Goal: Find contact information: Find contact information

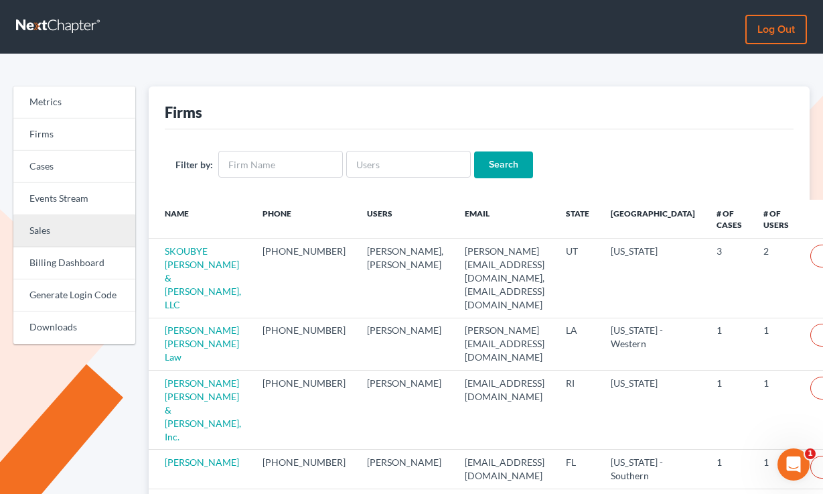
click at [51, 224] on link "Sales" at bounding box center [74, 231] width 122 height 32
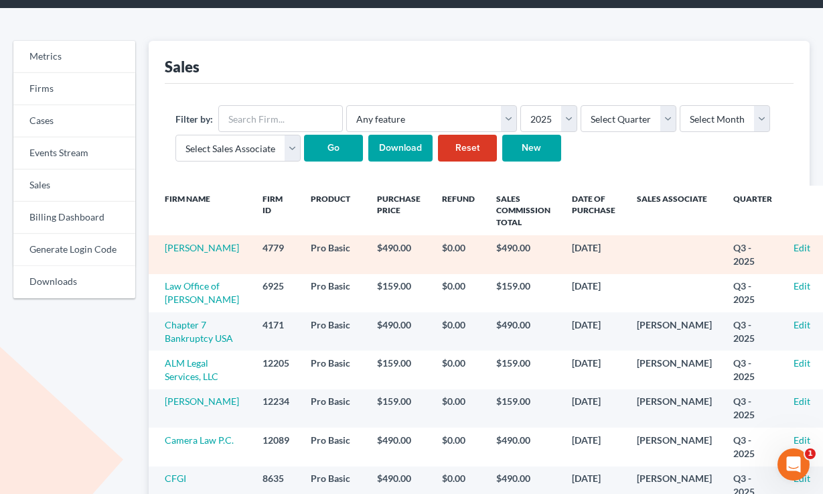
scroll to position [51, 0]
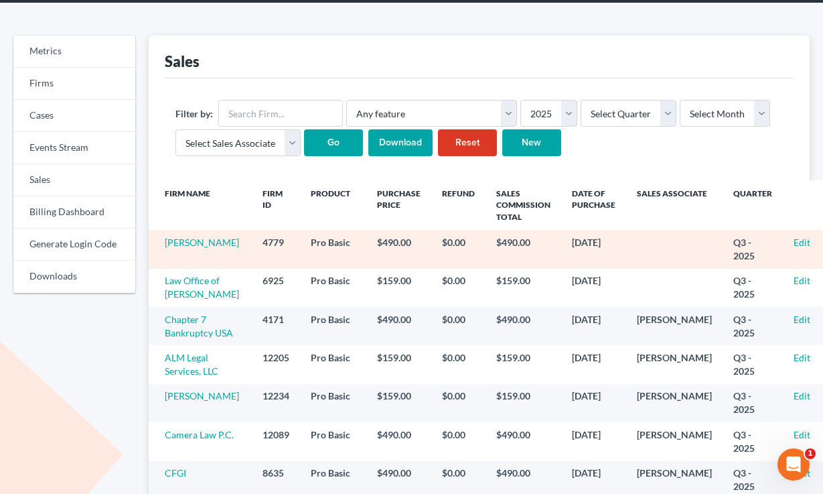
click at [783, 243] on td "Edit" at bounding box center [810, 249] width 54 height 38
click at [794, 241] on link "Edit" at bounding box center [802, 242] width 17 height 11
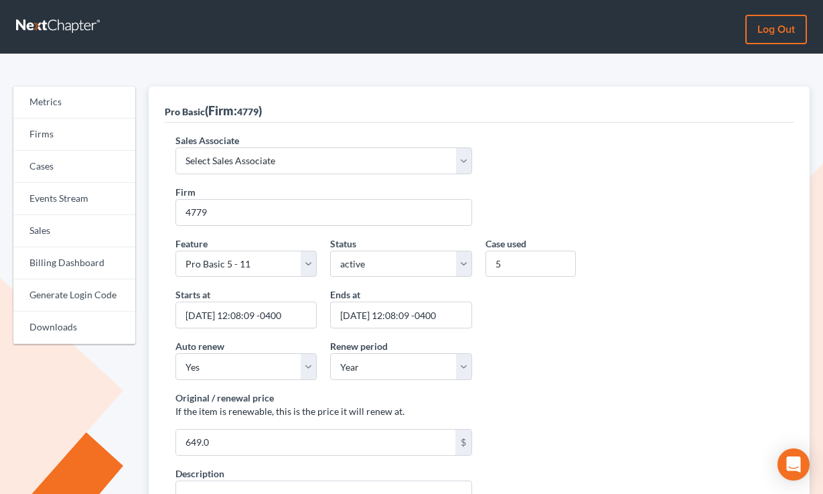
click at [238, 143] on label "Sales Associate" at bounding box center [208, 140] width 64 height 14
click at [238, 147] on select "Select Sales Associate Alex Seymour Over Transom Tim Shadoan" at bounding box center [324, 160] width 297 height 27
click at [231, 160] on select "Select Sales Associate Alex Seymour Over Transom Tim Shadoan" at bounding box center [324, 160] width 297 height 27
select select "7676"
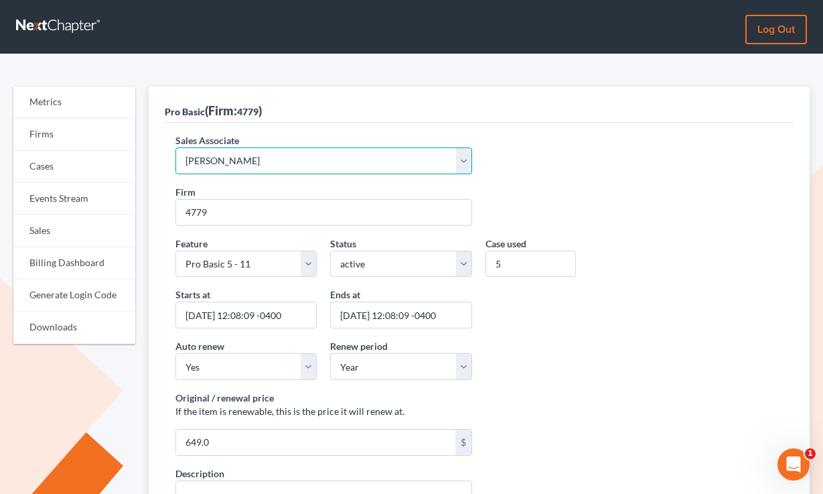
click at [176, 147] on select "Select Sales Associate Alex Seymour Over Transom Tim Shadoan" at bounding box center [324, 160] width 297 height 27
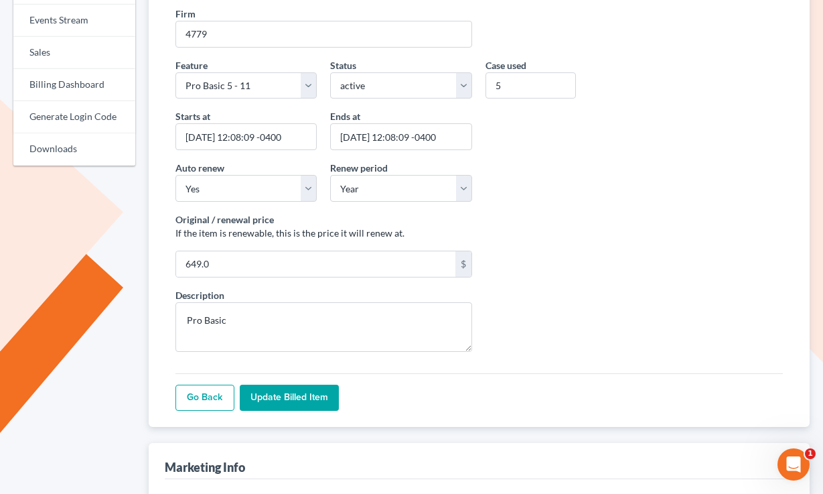
click at [276, 401] on input "Update Billed item" at bounding box center [289, 398] width 99 height 27
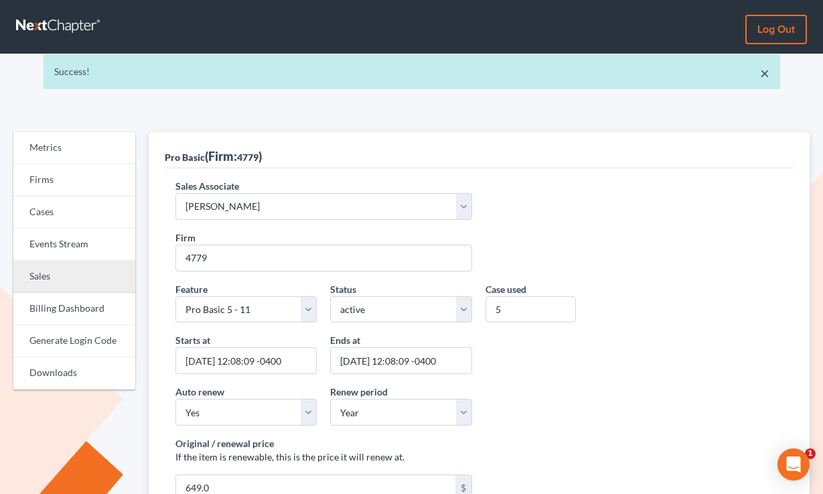
click at [52, 277] on link "Sales" at bounding box center [74, 277] width 122 height 32
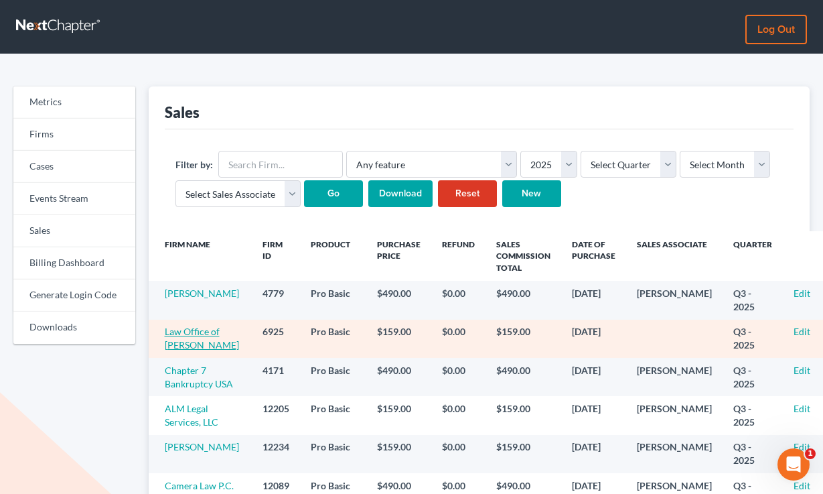
click at [180, 347] on link "Law Office of Vincent J. Freccia" at bounding box center [202, 338] width 74 height 25
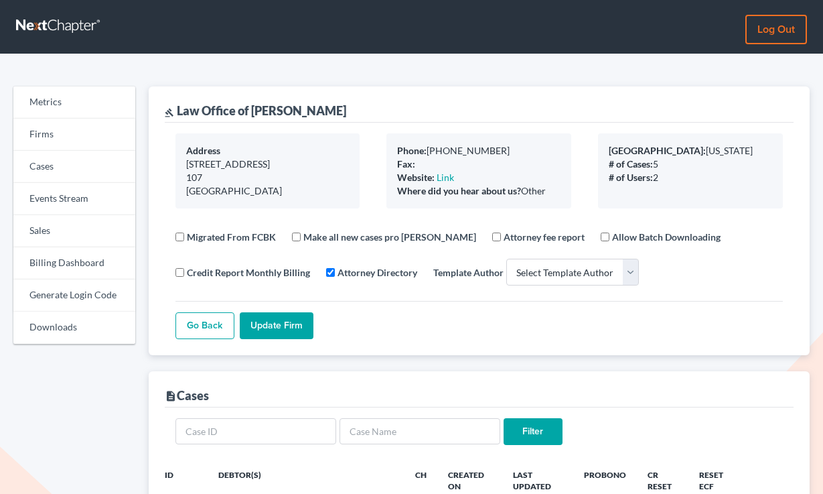
select select
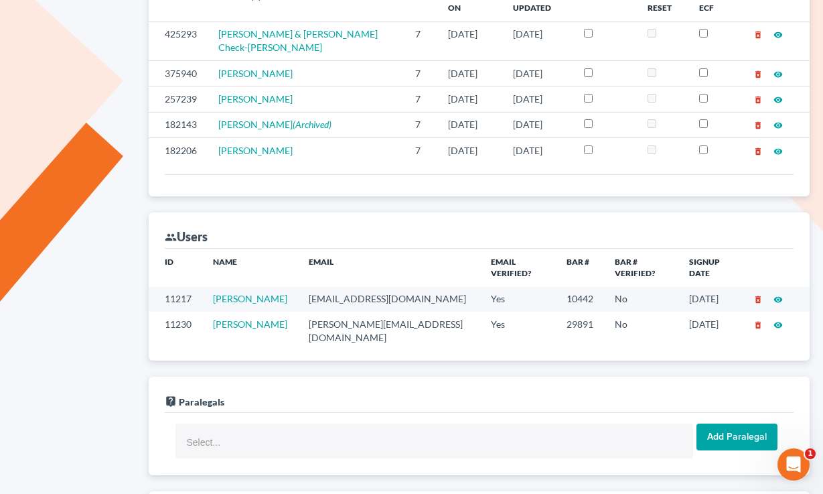
click at [342, 289] on td "[EMAIL_ADDRESS][DOMAIN_NAME]" at bounding box center [389, 299] width 183 height 25
click at [342, 289] on td "vfreccialaw@aol.com" at bounding box center [389, 299] width 183 height 25
copy td "vfreccialaw@aol.com"
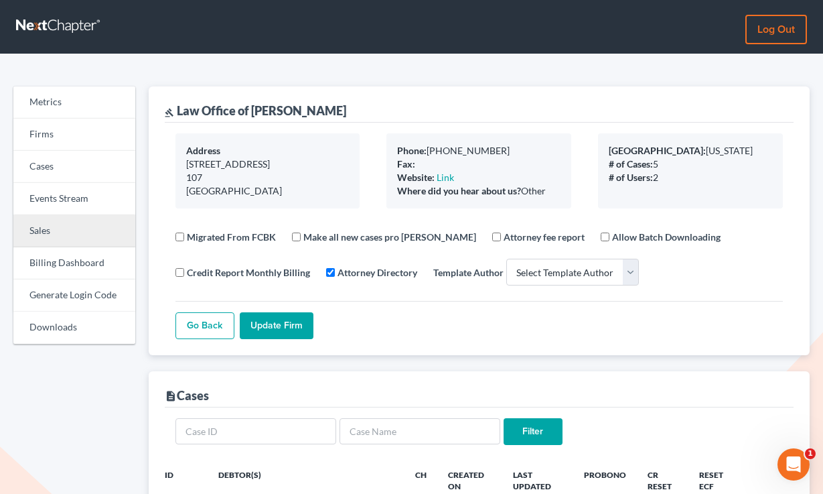
click at [61, 235] on link "Sales" at bounding box center [74, 231] width 122 height 32
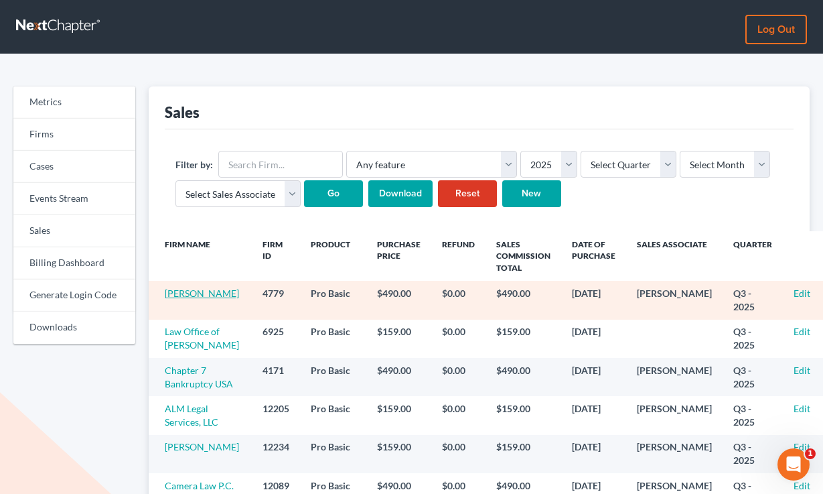
click at [171, 299] on link "[PERSON_NAME]" at bounding box center [202, 292] width 74 height 11
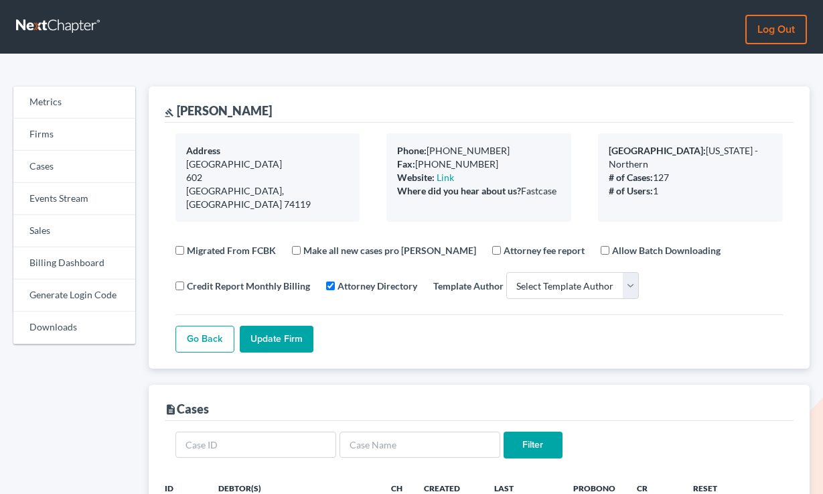
select select
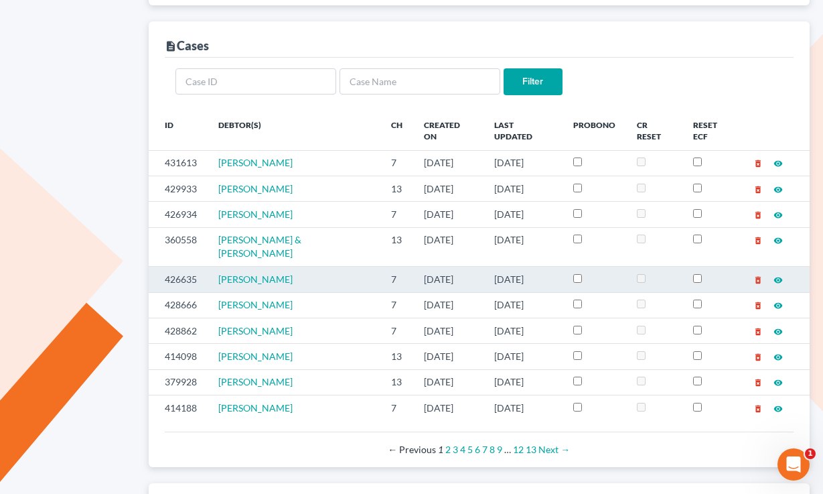
scroll to position [458, 0]
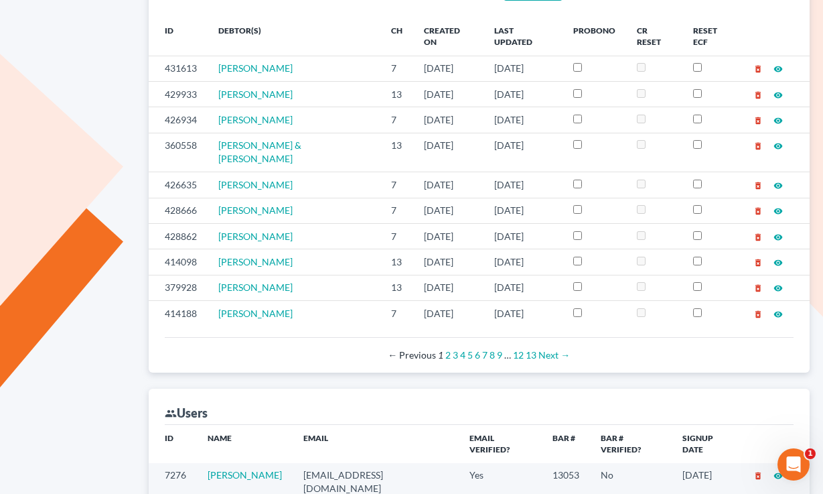
click at [363, 463] on td "jwstamper@aol.com" at bounding box center [376, 482] width 166 height 38
copy td "jwstamper@aol.com"
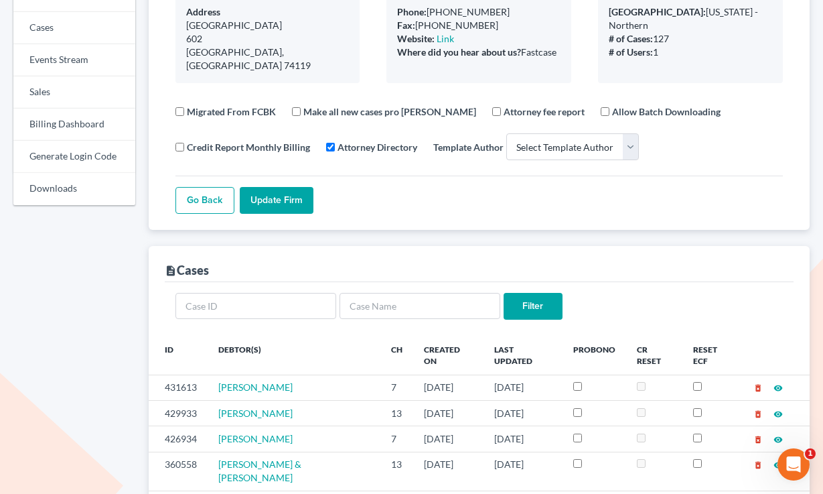
scroll to position [11, 0]
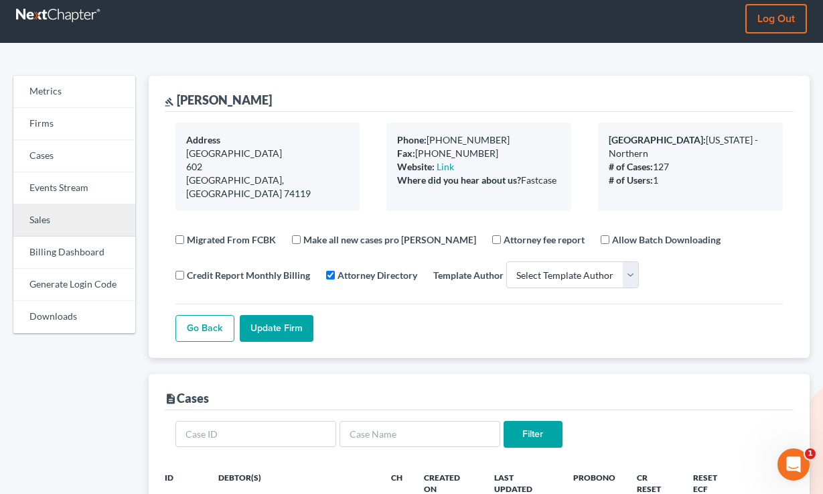
click at [46, 223] on link "Sales" at bounding box center [74, 220] width 122 height 32
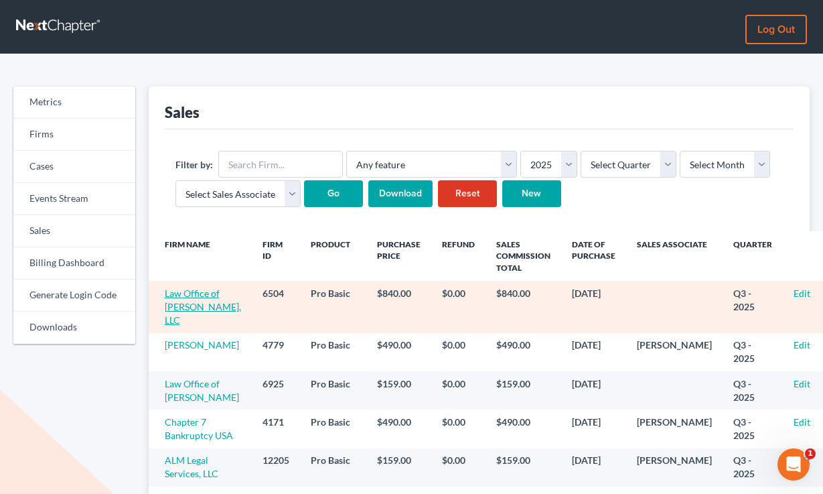
click at [180, 318] on link "Law Office of Christopher M.Rohrer, LLC" at bounding box center [203, 306] width 76 height 38
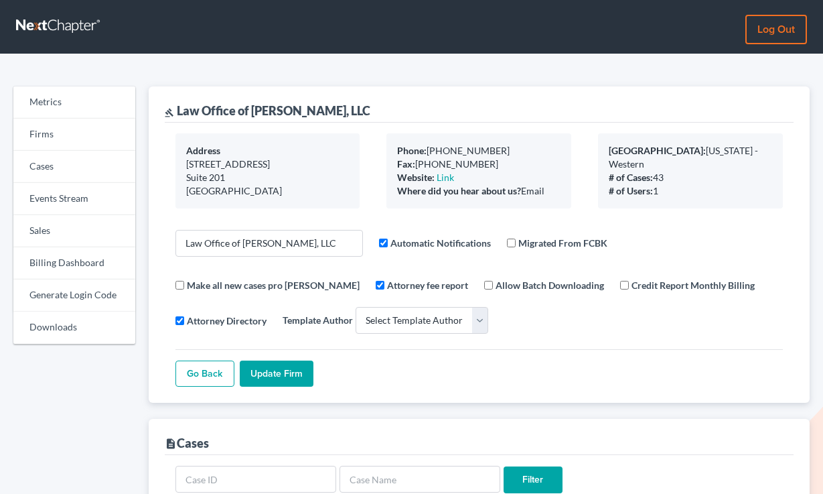
select select
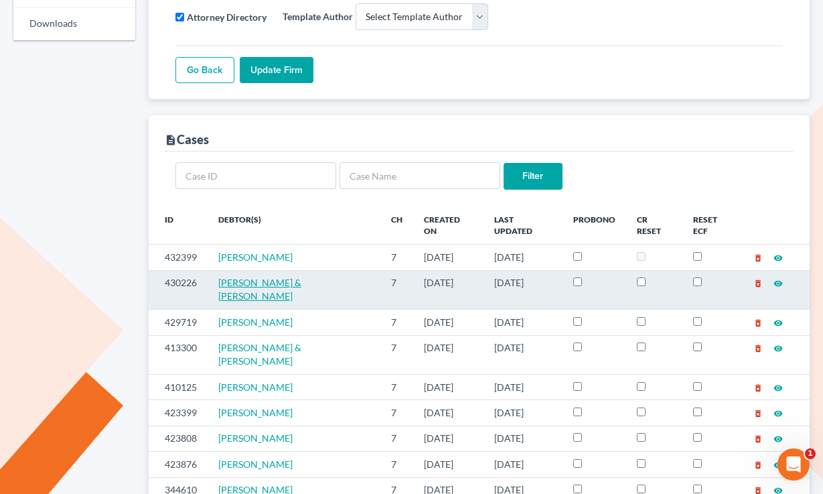
scroll to position [498, 0]
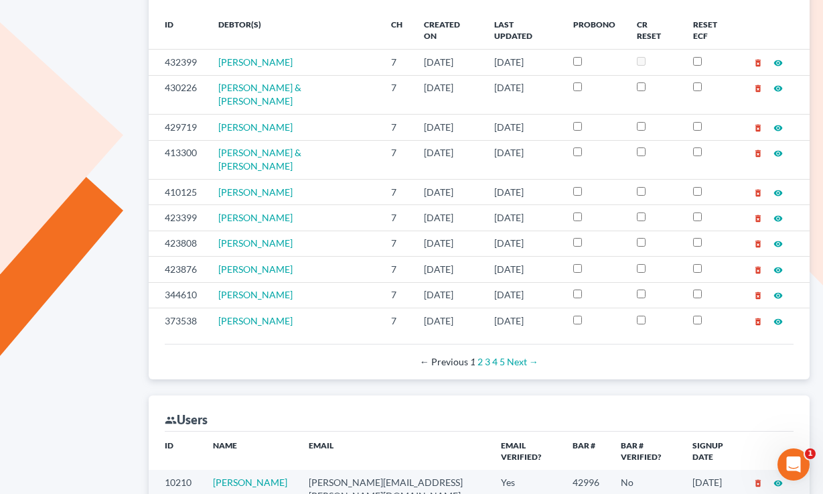
click at [373, 470] on td "[PERSON_NAME][EMAIL_ADDRESS][PERSON_NAME][DOMAIN_NAME]" at bounding box center [394, 489] width 192 height 38
copy td "[PERSON_NAME][EMAIL_ADDRESS][PERSON_NAME][DOMAIN_NAME]"
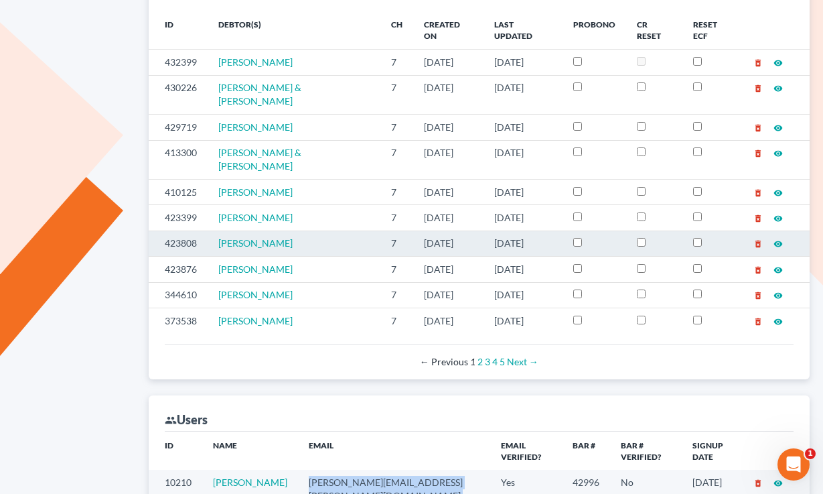
scroll to position [0, 0]
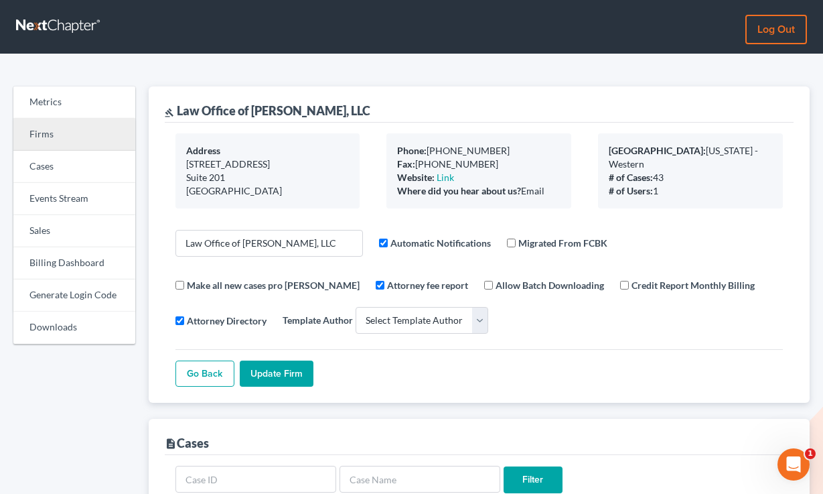
click at [51, 139] on link "Firms" at bounding box center [74, 135] width 122 height 32
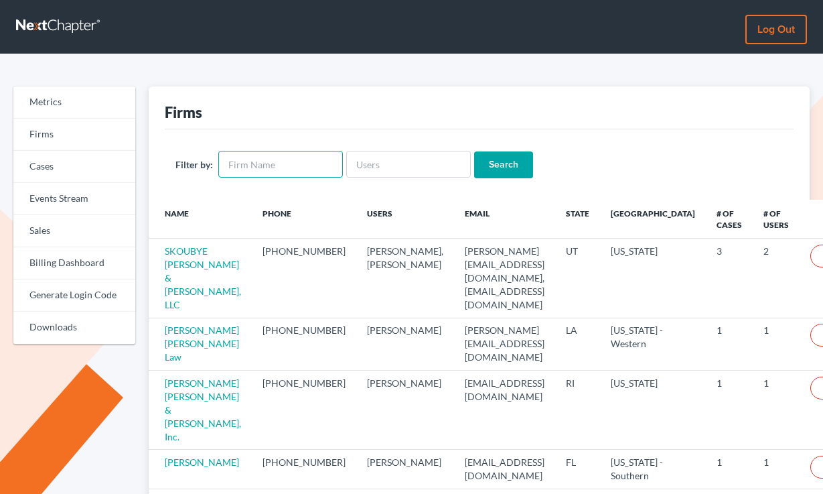
click at [296, 161] on input "text" at bounding box center [280, 164] width 125 height 27
paste input "[PERSON_NAME] LLC"
type input "[PERSON_NAME] LLC"
click at [474, 151] on input "Search" at bounding box center [503, 164] width 59 height 27
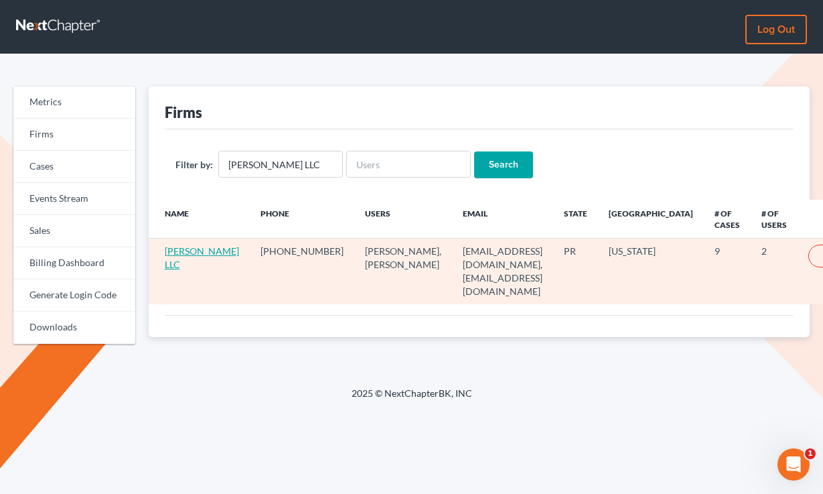
click at [180, 270] on link "[PERSON_NAME] LLC" at bounding box center [202, 257] width 74 height 25
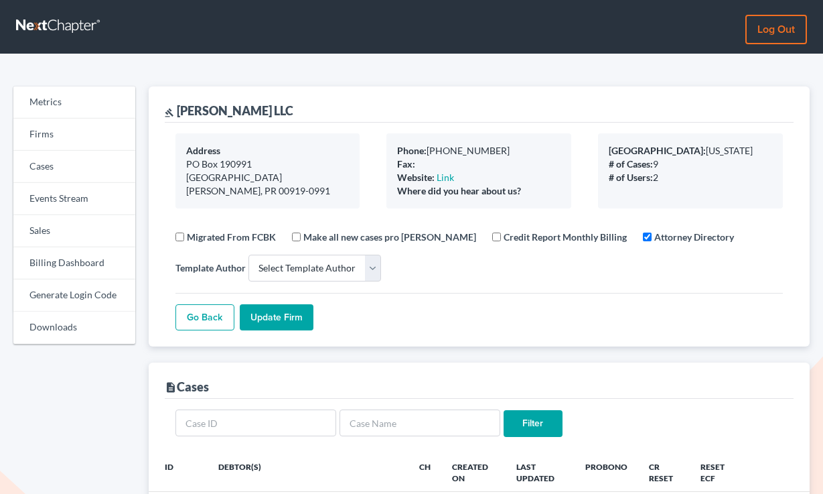
select select
click at [56, 257] on link "Billing Dashboard" at bounding box center [74, 263] width 122 height 32
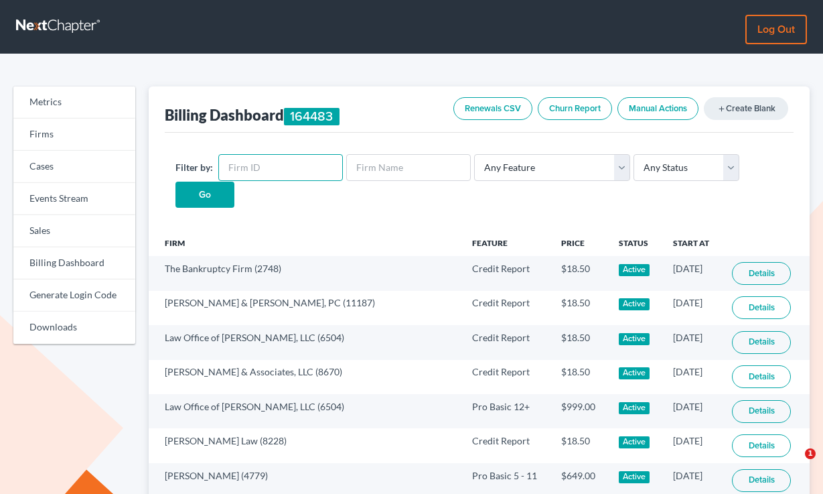
click at [265, 169] on input "text" at bounding box center [280, 167] width 125 height 27
paste input "701"
type input "701"
click at [176, 182] on input "Go" at bounding box center [205, 195] width 59 height 27
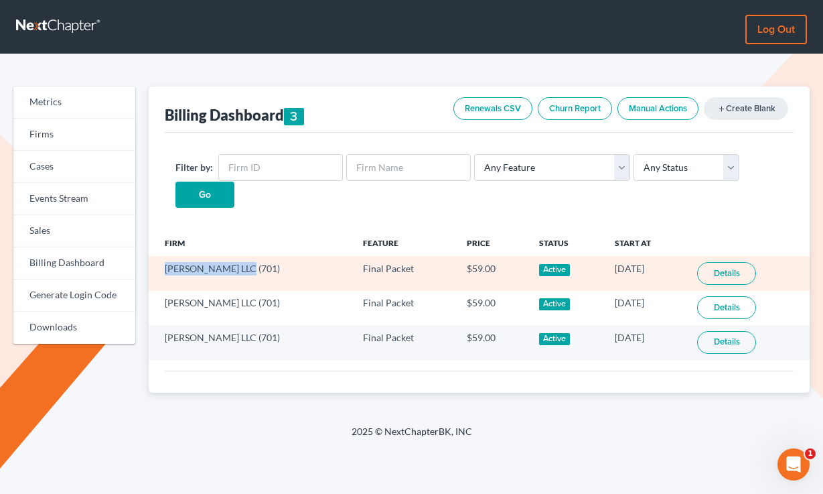
drag, startPoint x: 234, startPoint y: 267, endPoint x: 161, endPoint y: 267, distance: 73.0
click at [159, 267] on td "Torres Velez LLC (701)" at bounding box center [251, 273] width 204 height 34
copy td "Torres Velez LLC"
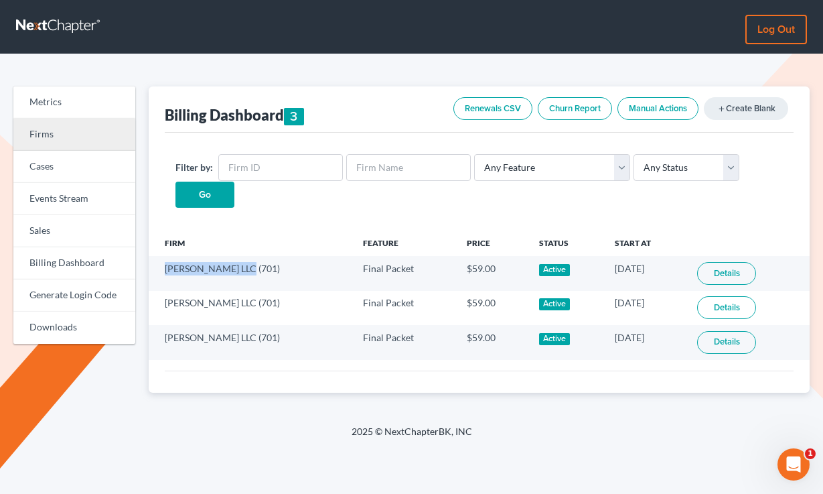
click at [70, 140] on link "Firms" at bounding box center [74, 135] width 122 height 32
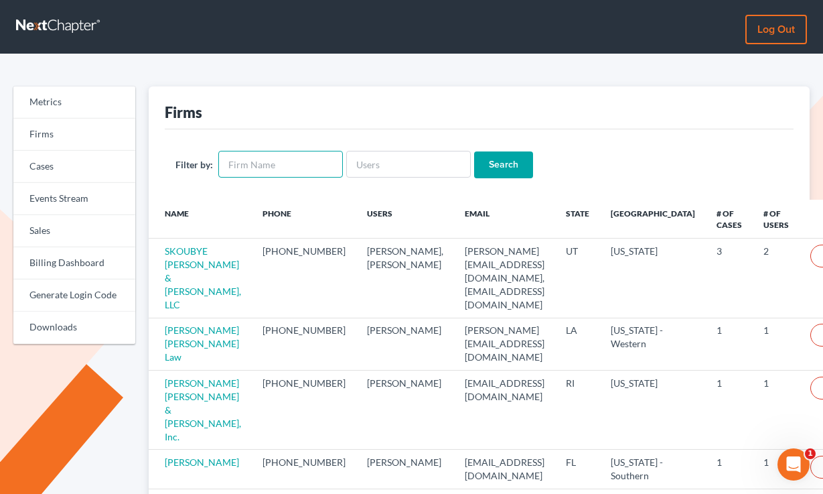
click at [289, 171] on input "text" at bounding box center [280, 164] width 125 height 27
paste input "Torres Velez LLC"
type input "Torres Velez LLC"
click at [474, 151] on input "Search" at bounding box center [503, 164] width 59 height 27
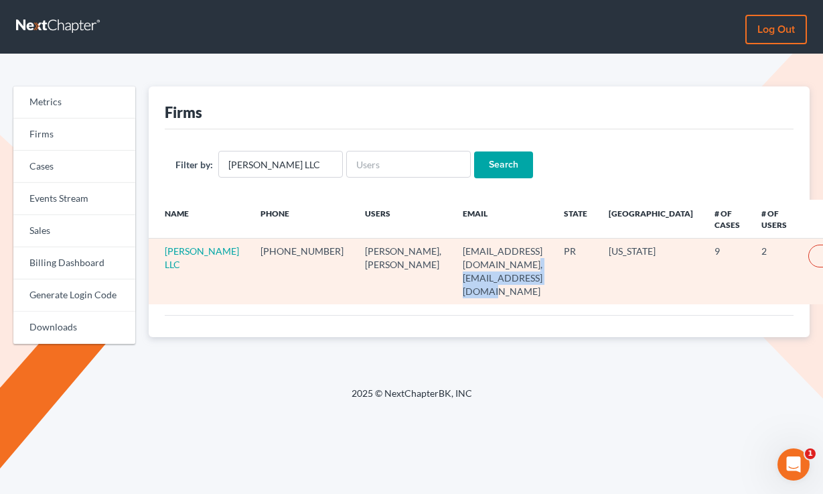
drag, startPoint x: 453, startPoint y: 265, endPoint x: 354, endPoint y: 267, distance: 98.5
click at [452, 267] on td "[EMAIL_ADDRESS][DOMAIN_NAME], [EMAIL_ADDRESS][DOMAIN_NAME]" at bounding box center [502, 272] width 101 height 66
copy td "[EMAIL_ADDRESS][DOMAIN_NAME]"
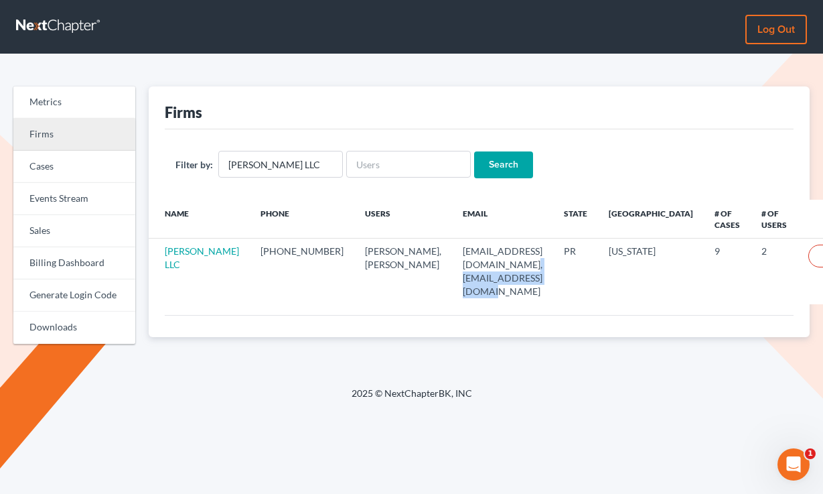
click at [61, 137] on link "Firms" at bounding box center [74, 135] width 122 height 32
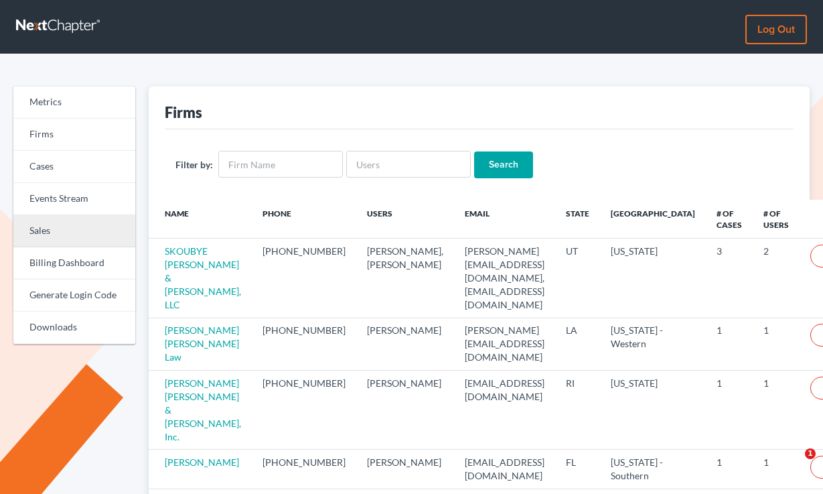
drag, startPoint x: 86, startPoint y: 232, endPoint x: 96, endPoint y: 232, distance: 10.1
click at [86, 232] on link "Sales" at bounding box center [74, 231] width 122 height 32
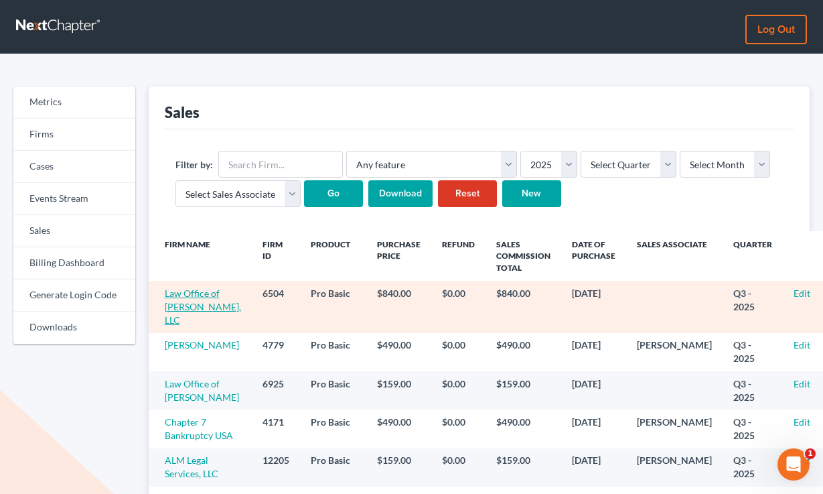
click at [191, 318] on link "Law Office of [PERSON_NAME], LLC" at bounding box center [203, 306] width 76 height 38
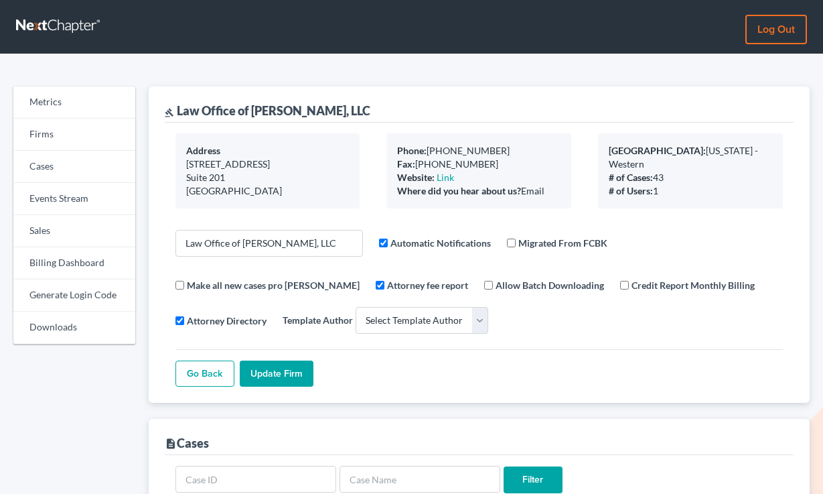
select select
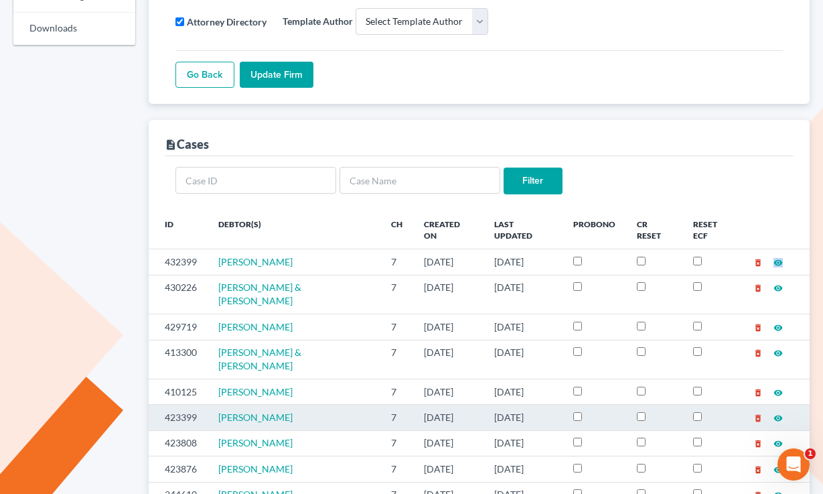
scroll to position [72, 0]
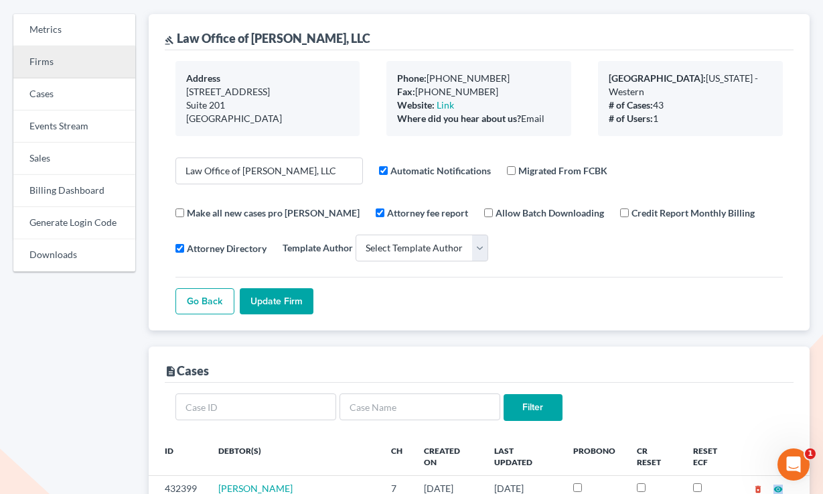
click at [66, 64] on link "Firms" at bounding box center [74, 62] width 122 height 32
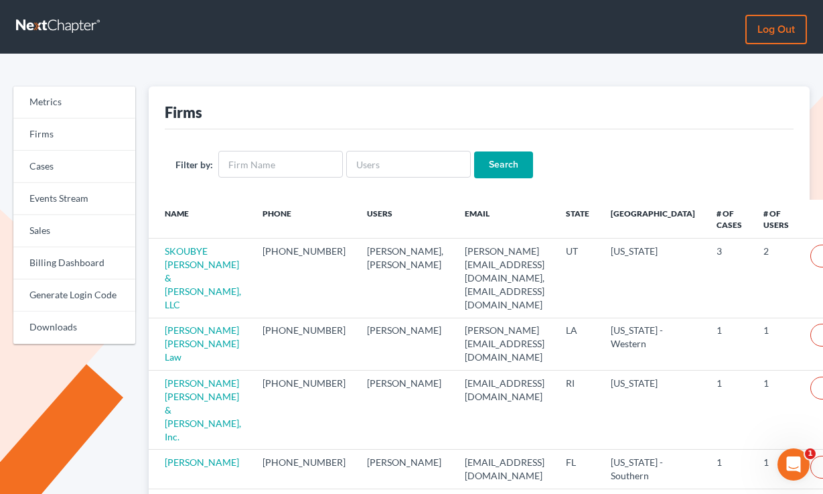
click at [454, 234] on th "Email" at bounding box center [504, 219] width 101 height 39
